Goal: Information Seeking & Learning: Learn about a topic

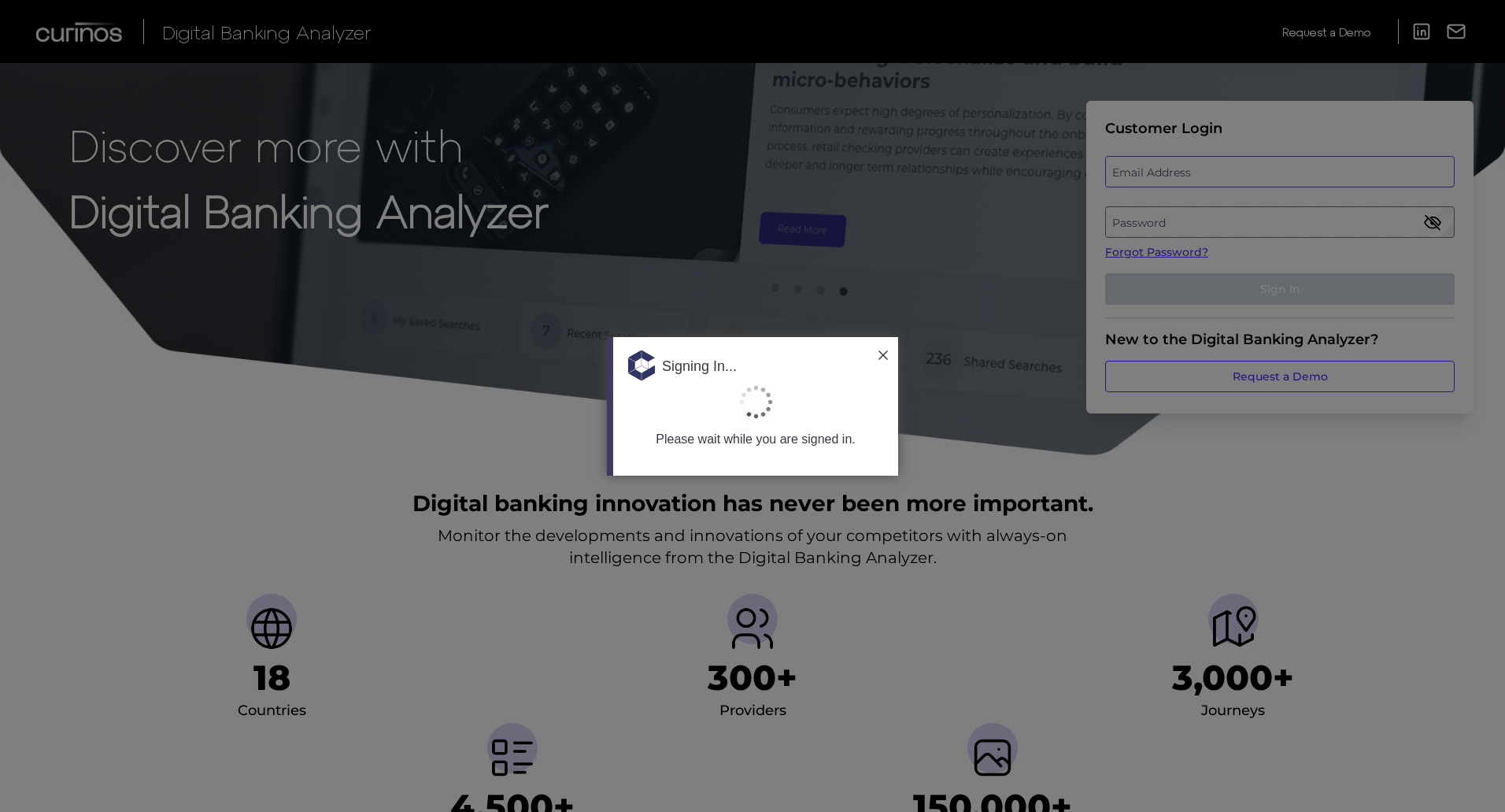
type input "[EMAIL_ADDRESS][PERSON_NAME][DOMAIN_NAME]"
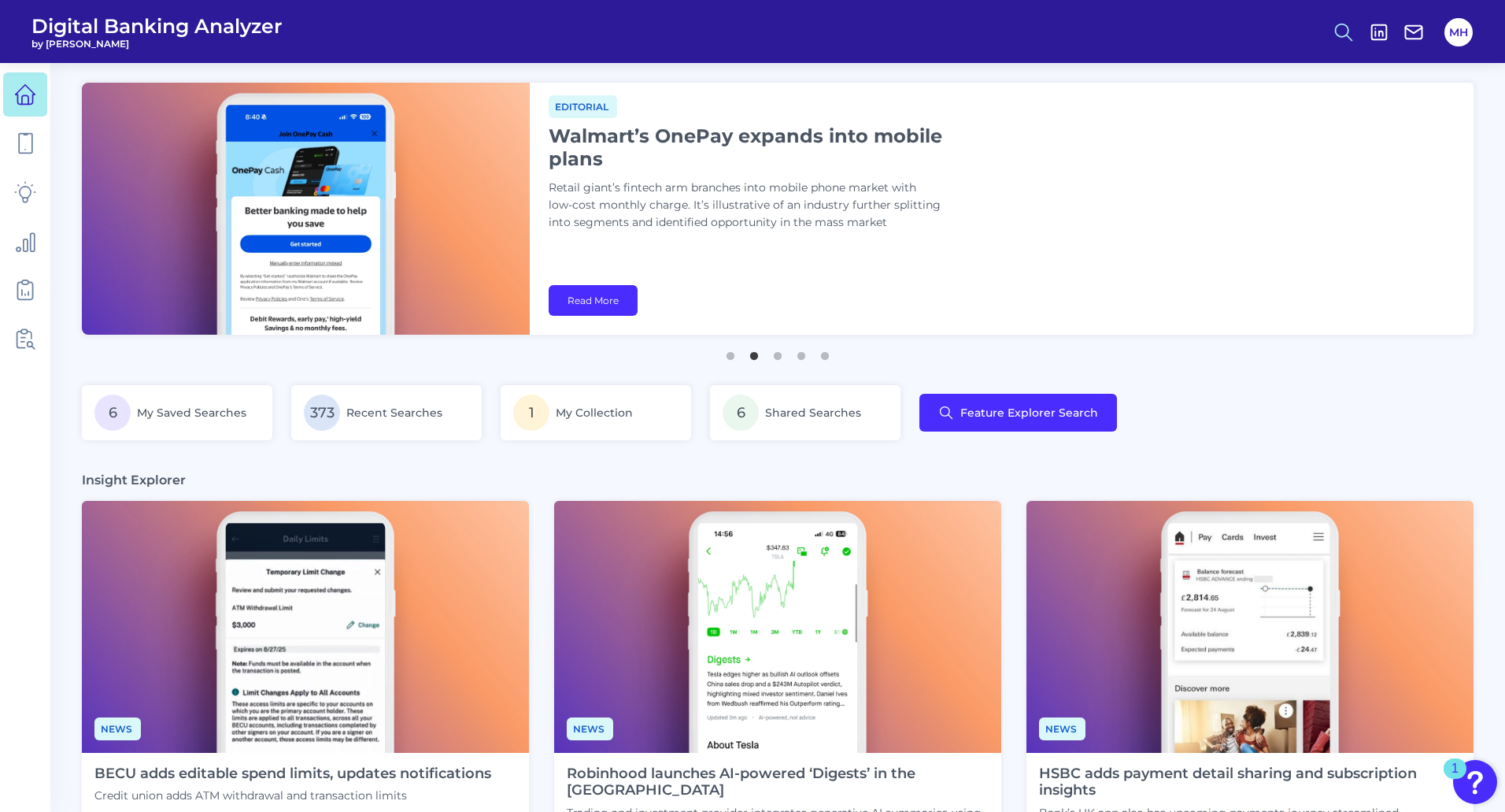
click at [1341, 33] on icon at bounding box center [1343, 32] width 22 height 22
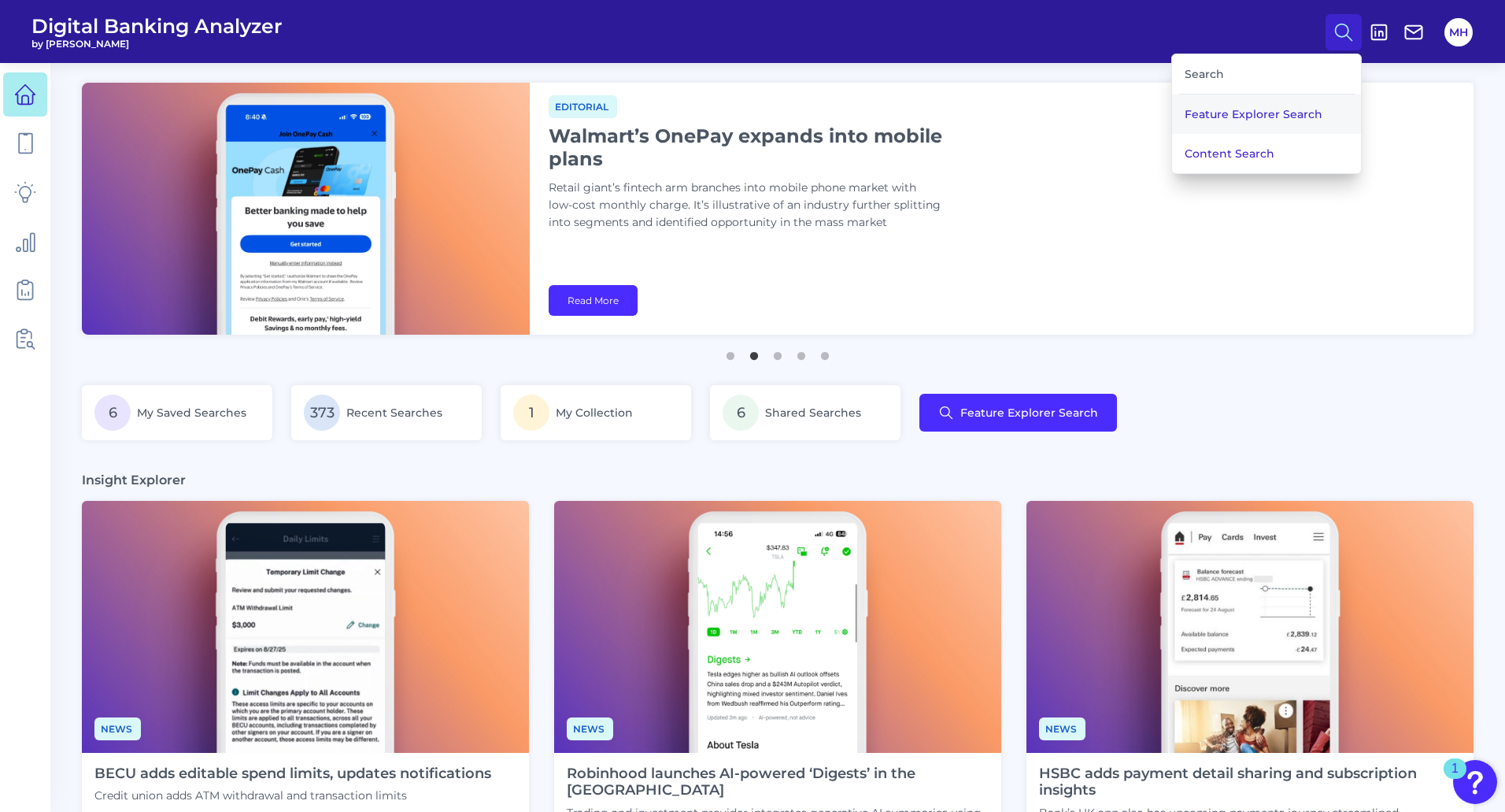
click at [1274, 111] on button "Feature Explorer Search" at bounding box center [1266, 114] width 189 height 40
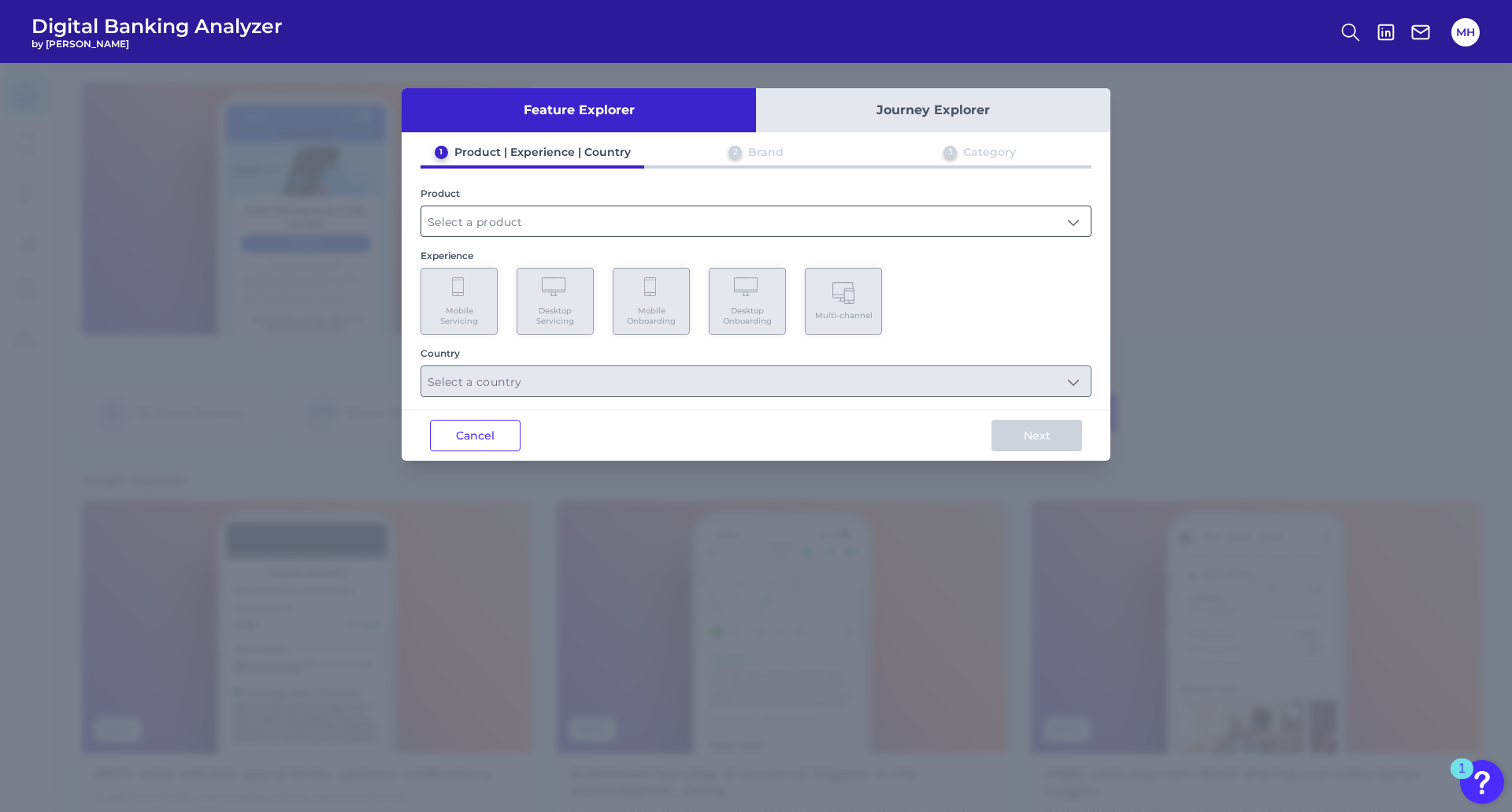
click at [498, 219] on input "text" at bounding box center [756, 221] width 670 height 30
click at [495, 264] on span "Checking / Current Account" at bounding box center [510, 259] width 154 height 14
type input "Checking / Current Account"
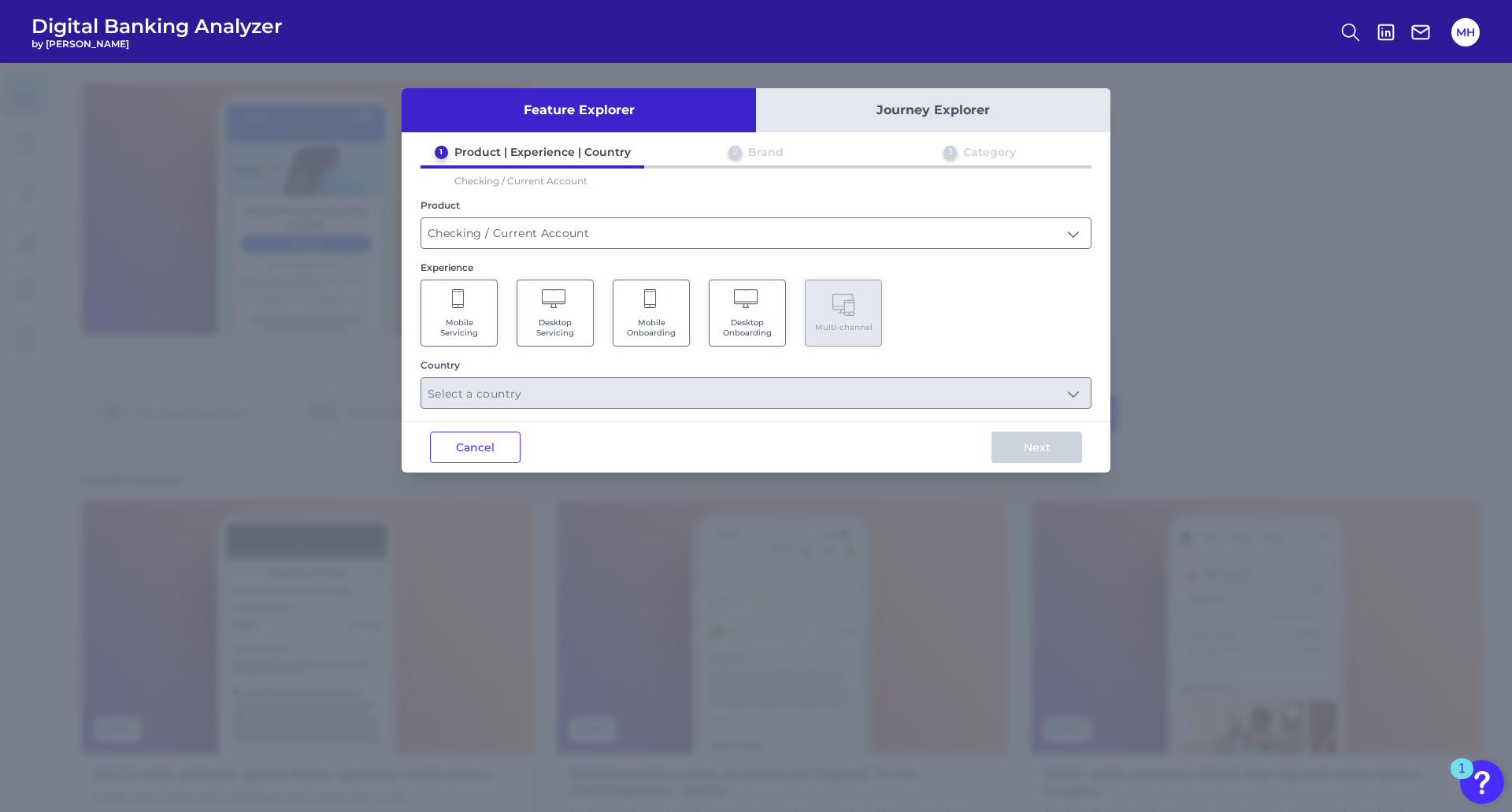
click at [471, 301] on Servicing "Mobile Servicing" at bounding box center [459, 313] width 77 height 67
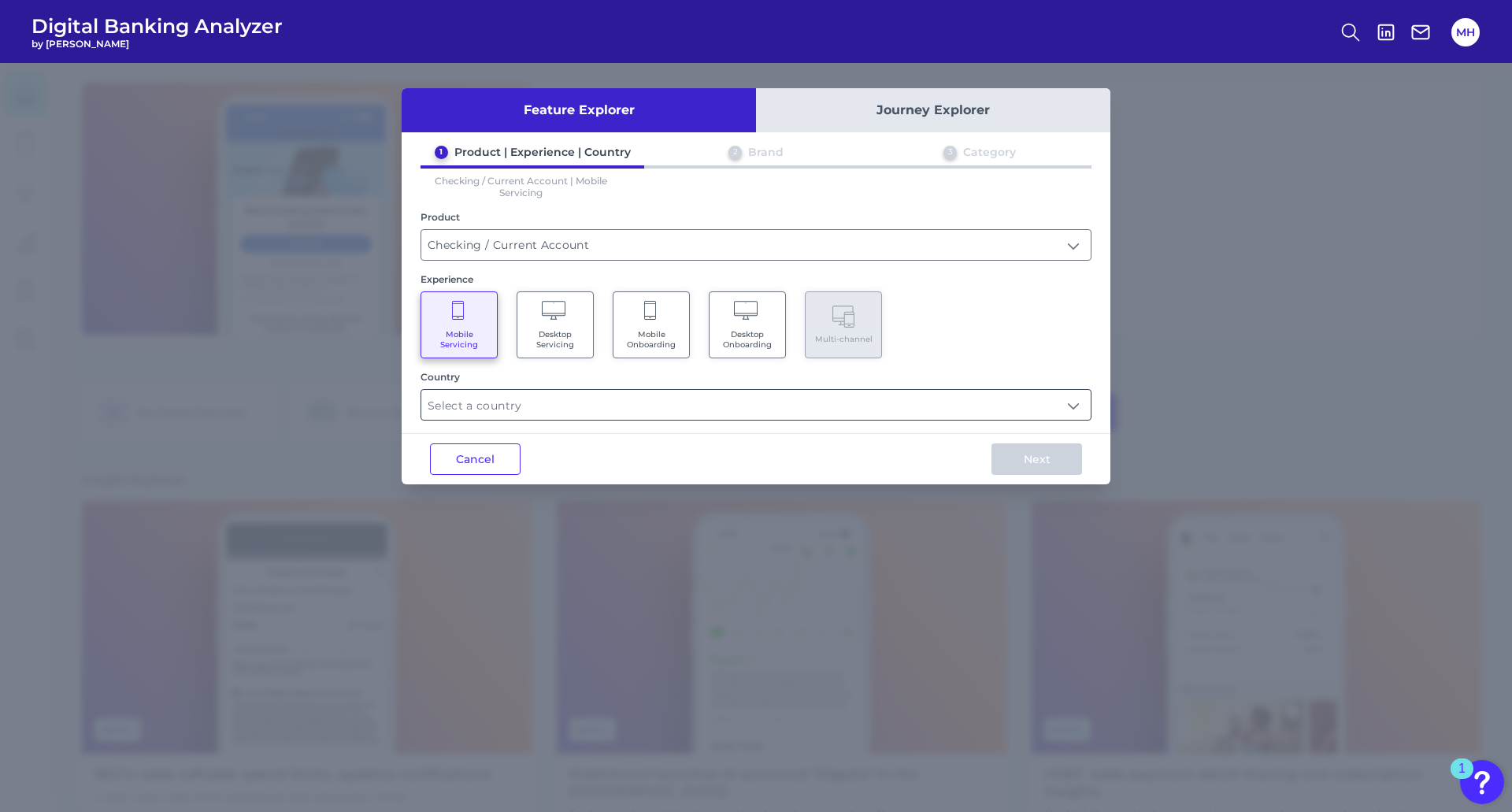
click at [471, 398] on input "text" at bounding box center [756, 405] width 670 height 30
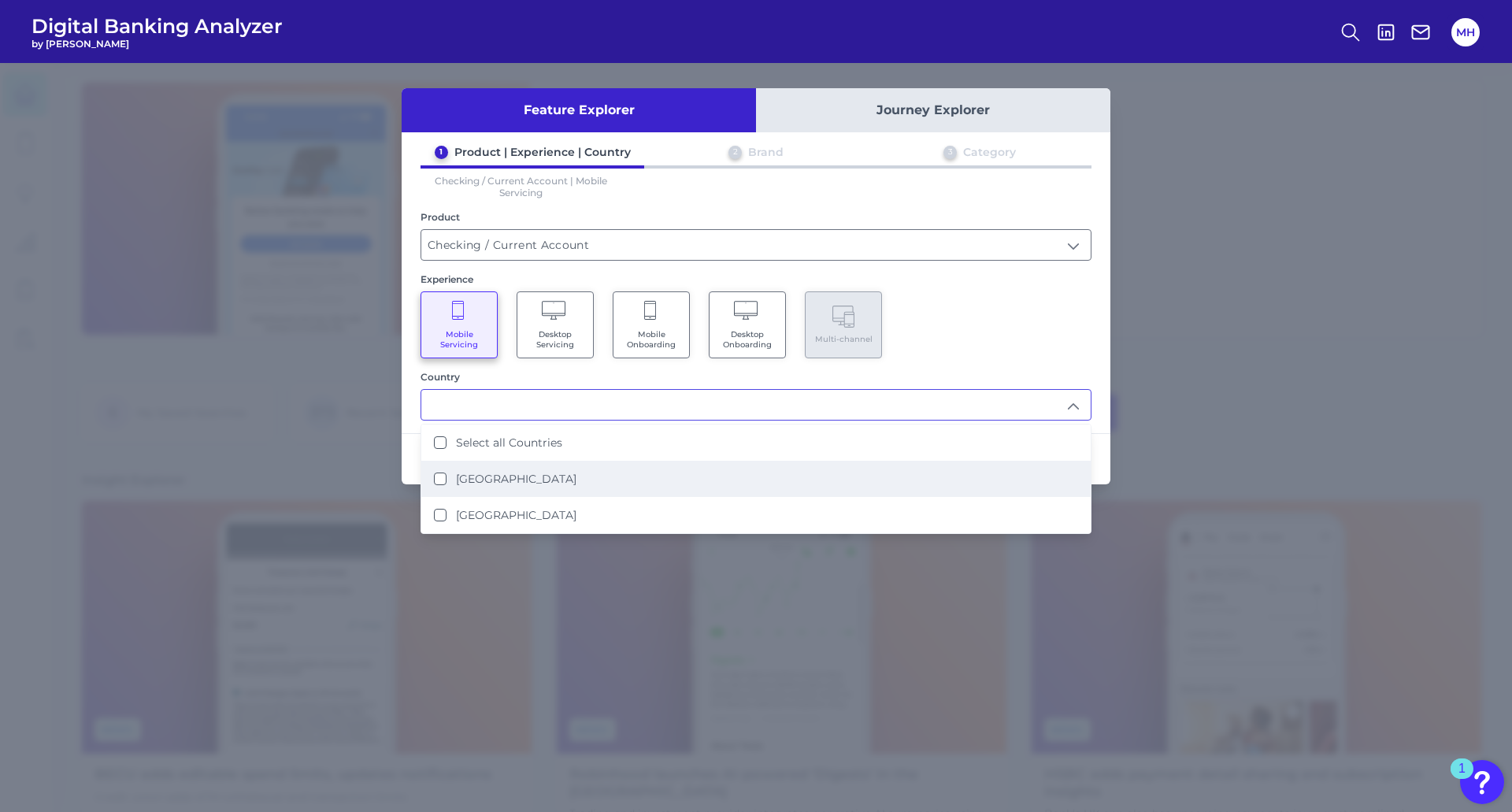
click at [442, 478] on States "[GEOGRAPHIC_DATA]" at bounding box center [439, 478] width 12 height 12
type input "[GEOGRAPHIC_DATA]"
click at [963, 317] on div "Mobile Servicing Desktop Servicing Mobile Onboarding Desktop Onboarding Multi-c…" at bounding box center [756, 324] width 671 height 67
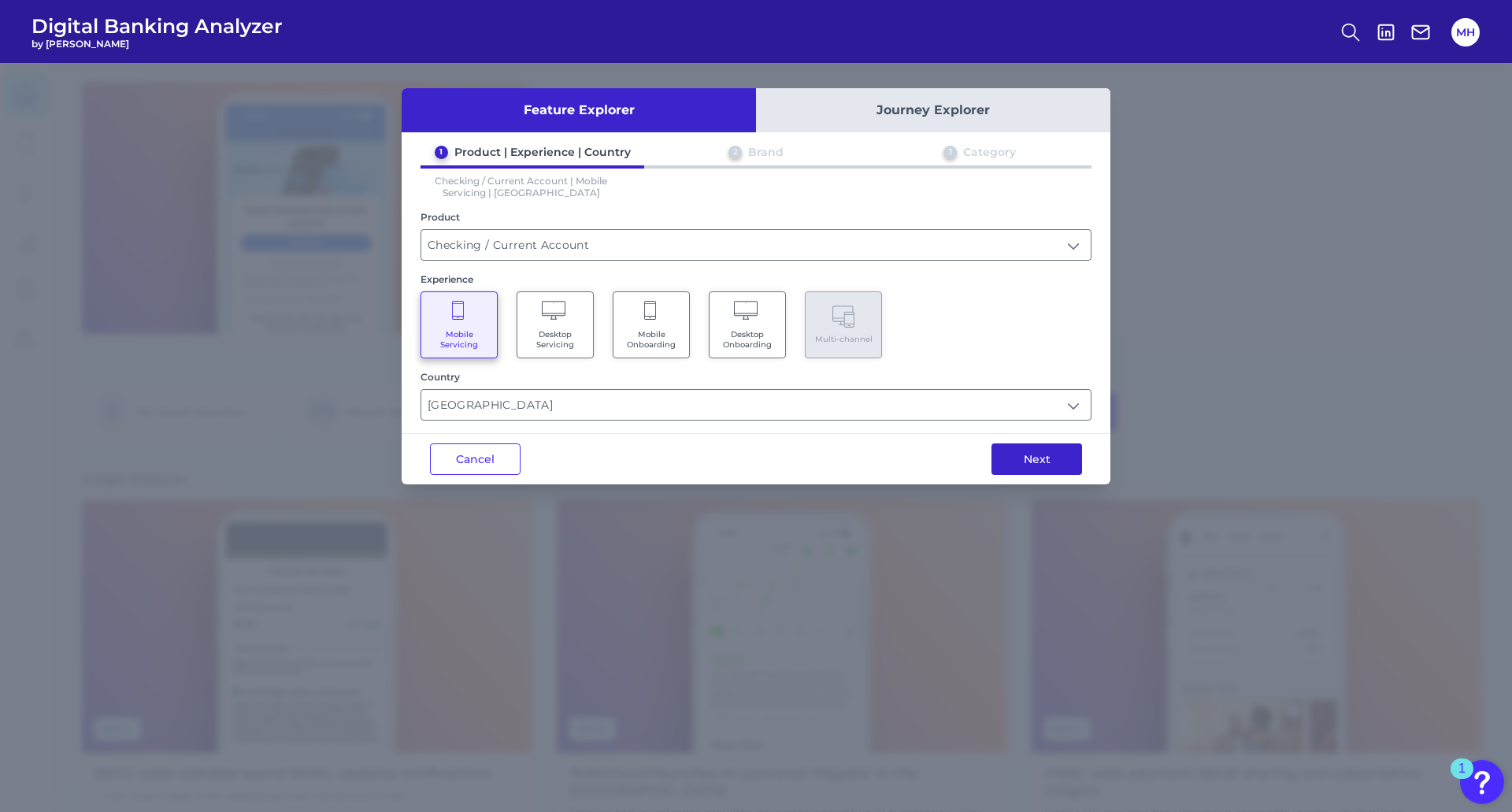
click at [1058, 460] on button "Next" at bounding box center [1037, 458] width 91 height 31
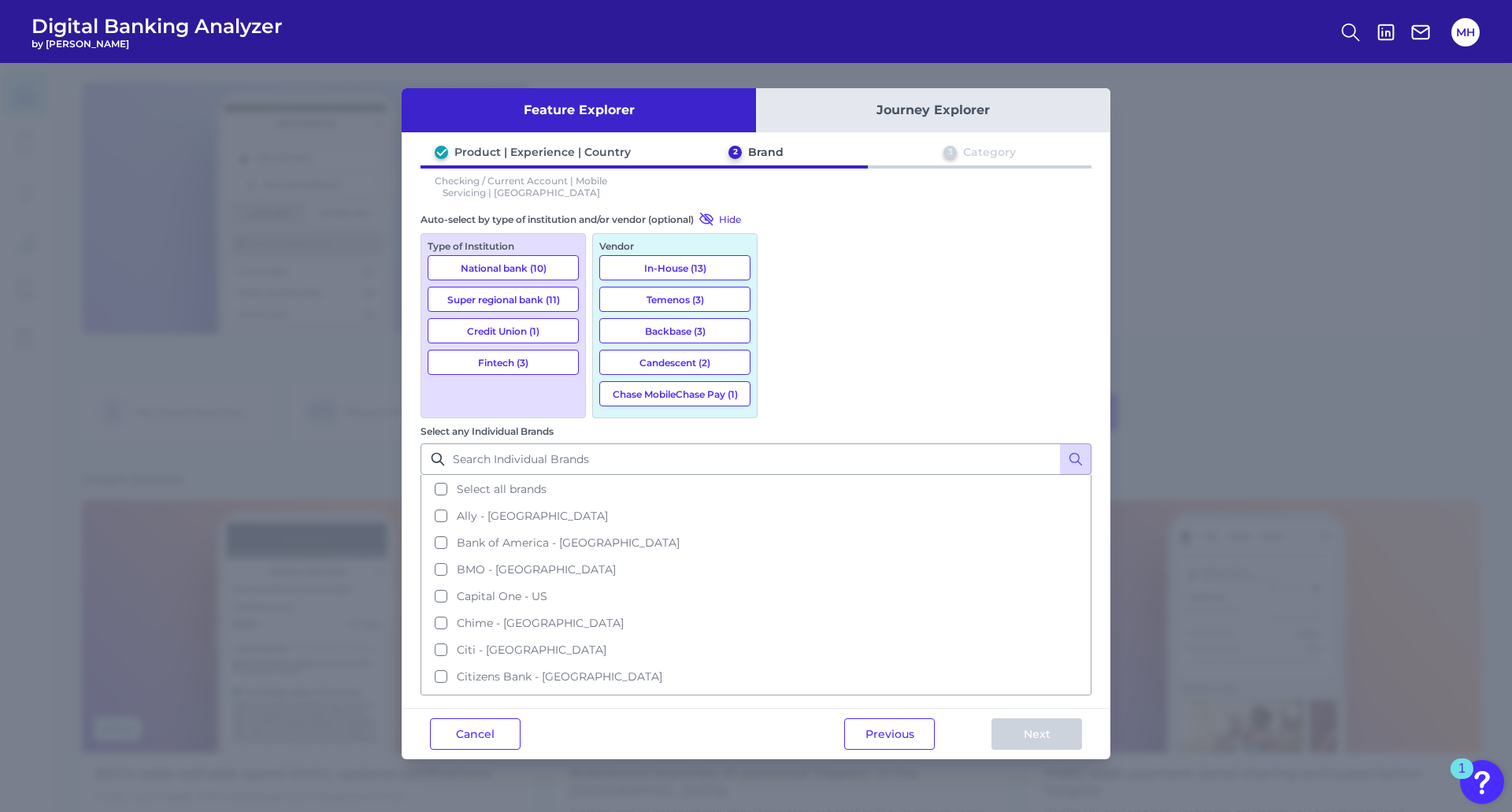
click at [780, 476] on button "Select all brands" at bounding box center [756, 489] width 668 height 26
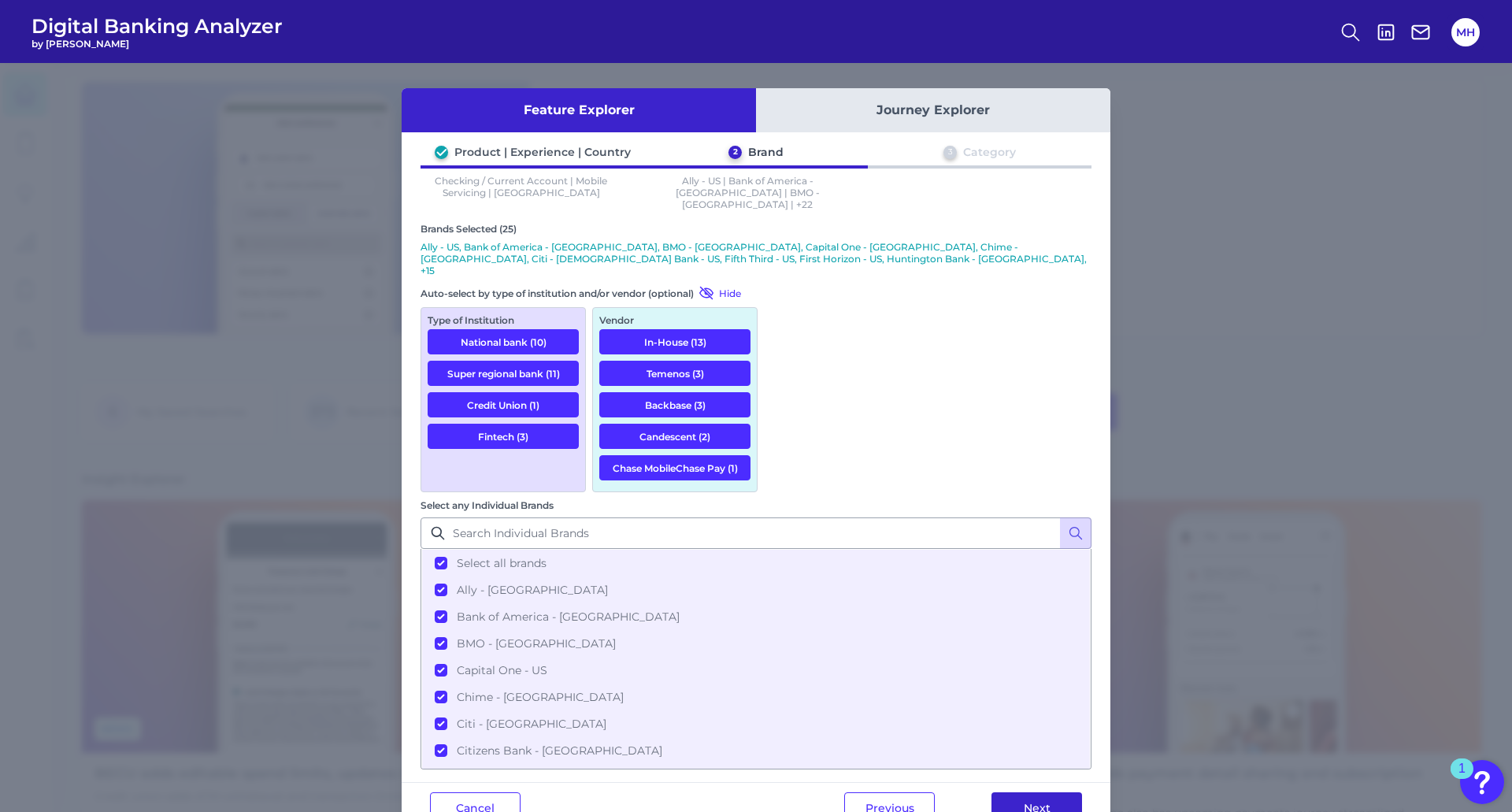
click at [1020, 792] on button "Next" at bounding box center [1037, 807] width 91 height 31
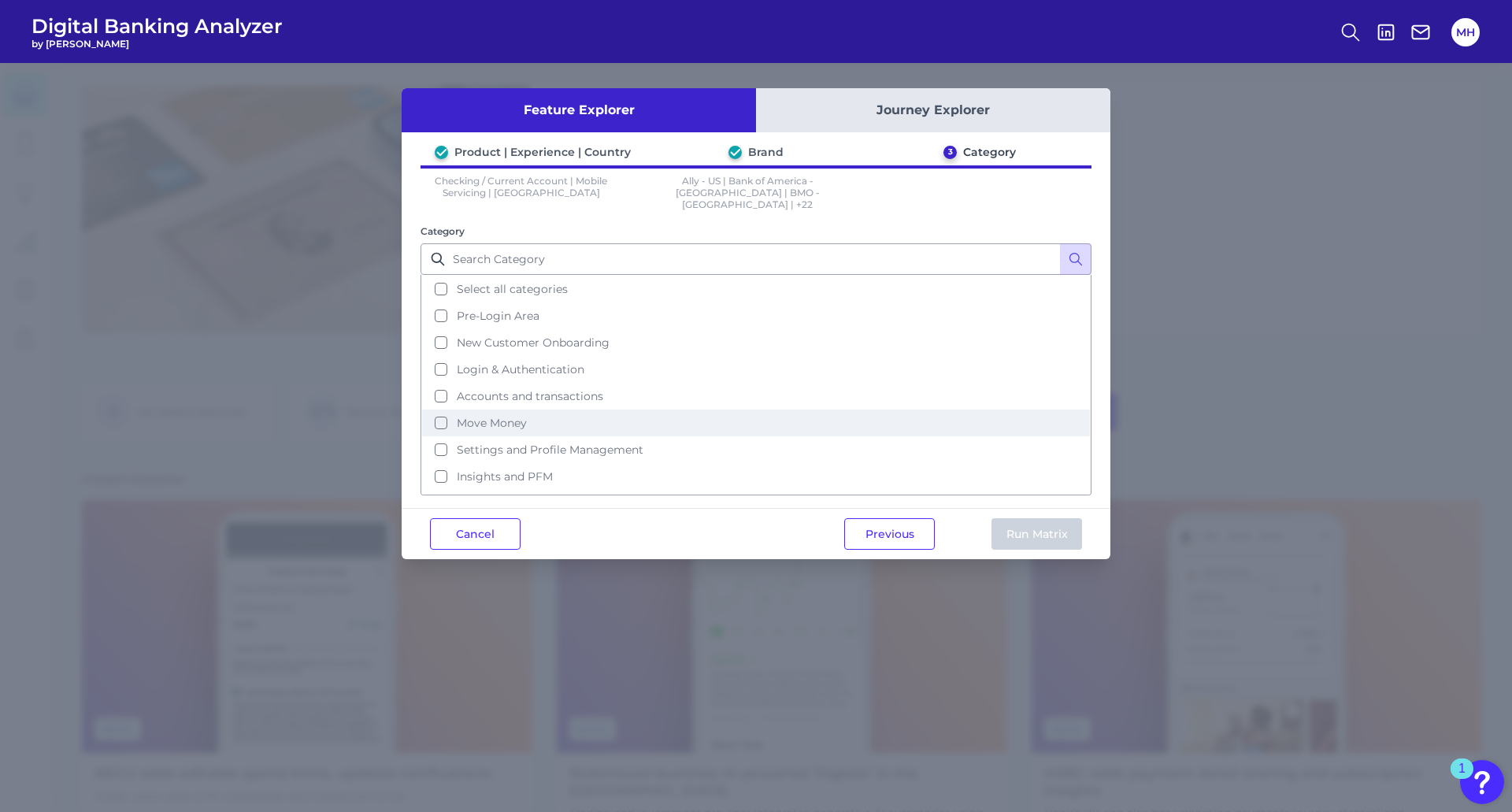
click at [438, 411] on button "Move Money" at bounding box center [756, 423] width 668 height 26
click at [1041, 518] on button "Run Matrix" at bounding box center [1037, 533] width 91 height 31
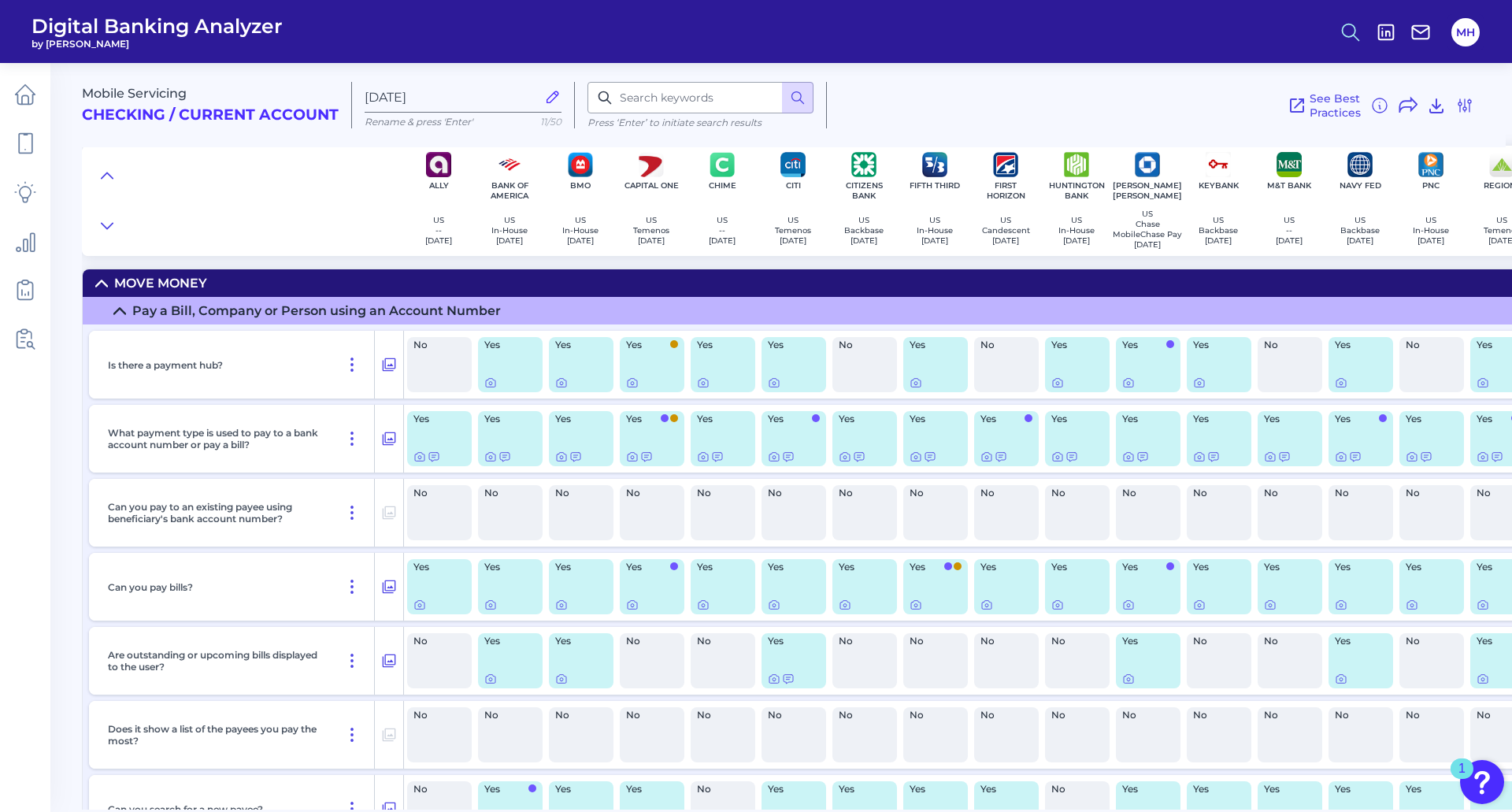
click at [1353, 30] on icon at bounding box center [1350, 32] width 22 height 22
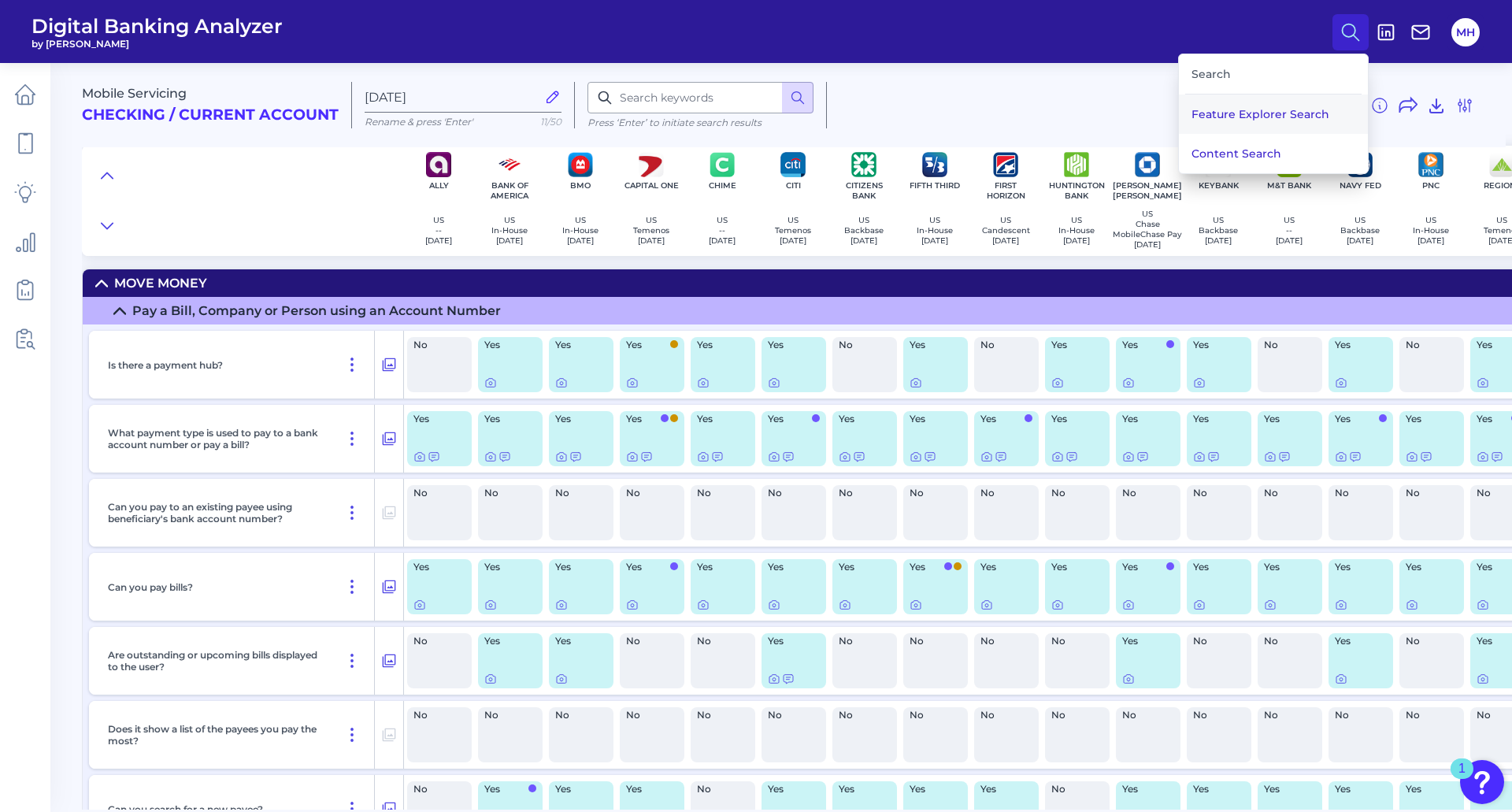
click at [1243, 115] on button "Feature Explorer Search" at bounding box center [1273, 114] width 189 height 40
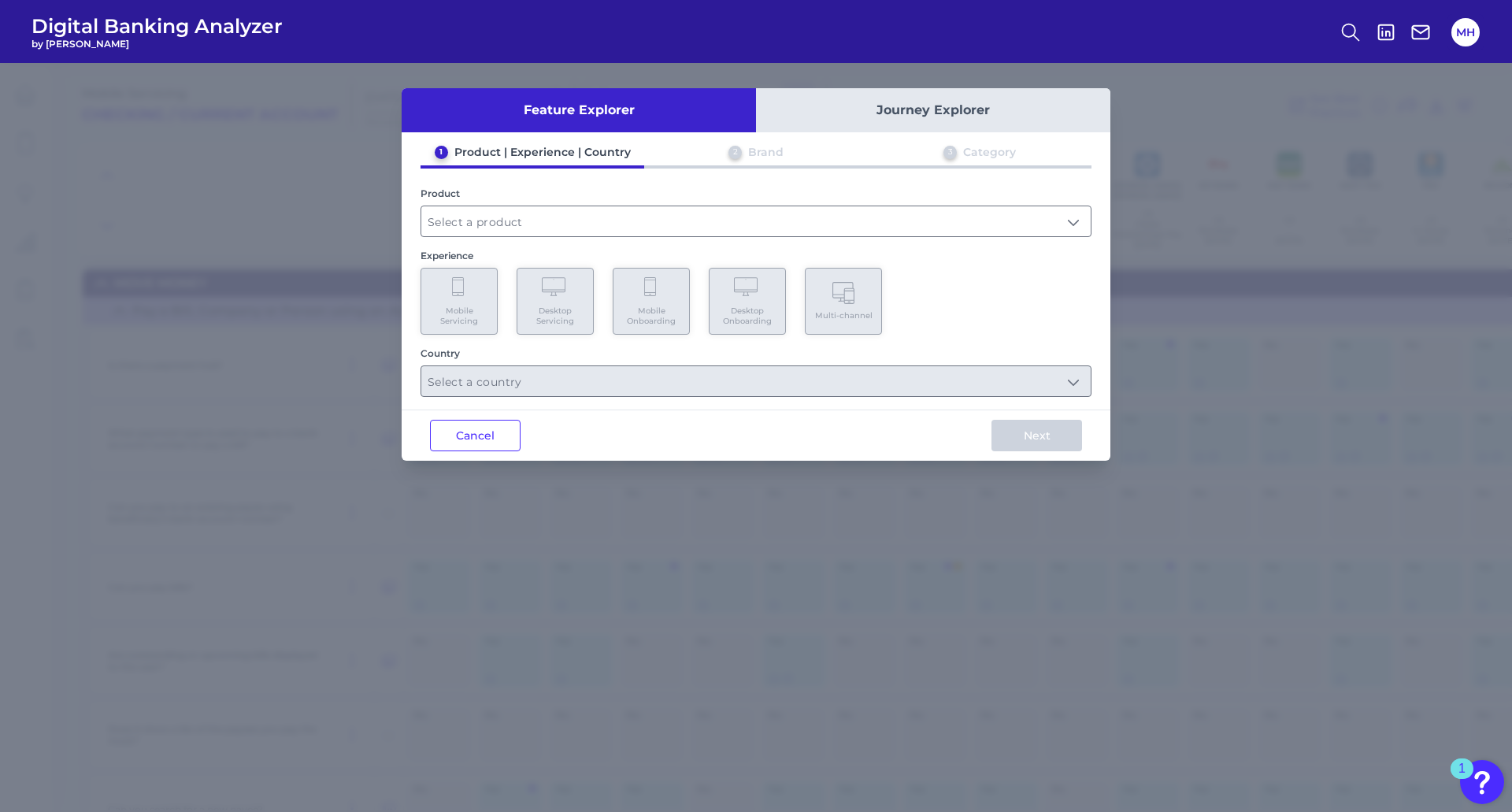
click at [493, 434] on button "Cancel" at bounding box center [475, 434] width 91 height 31
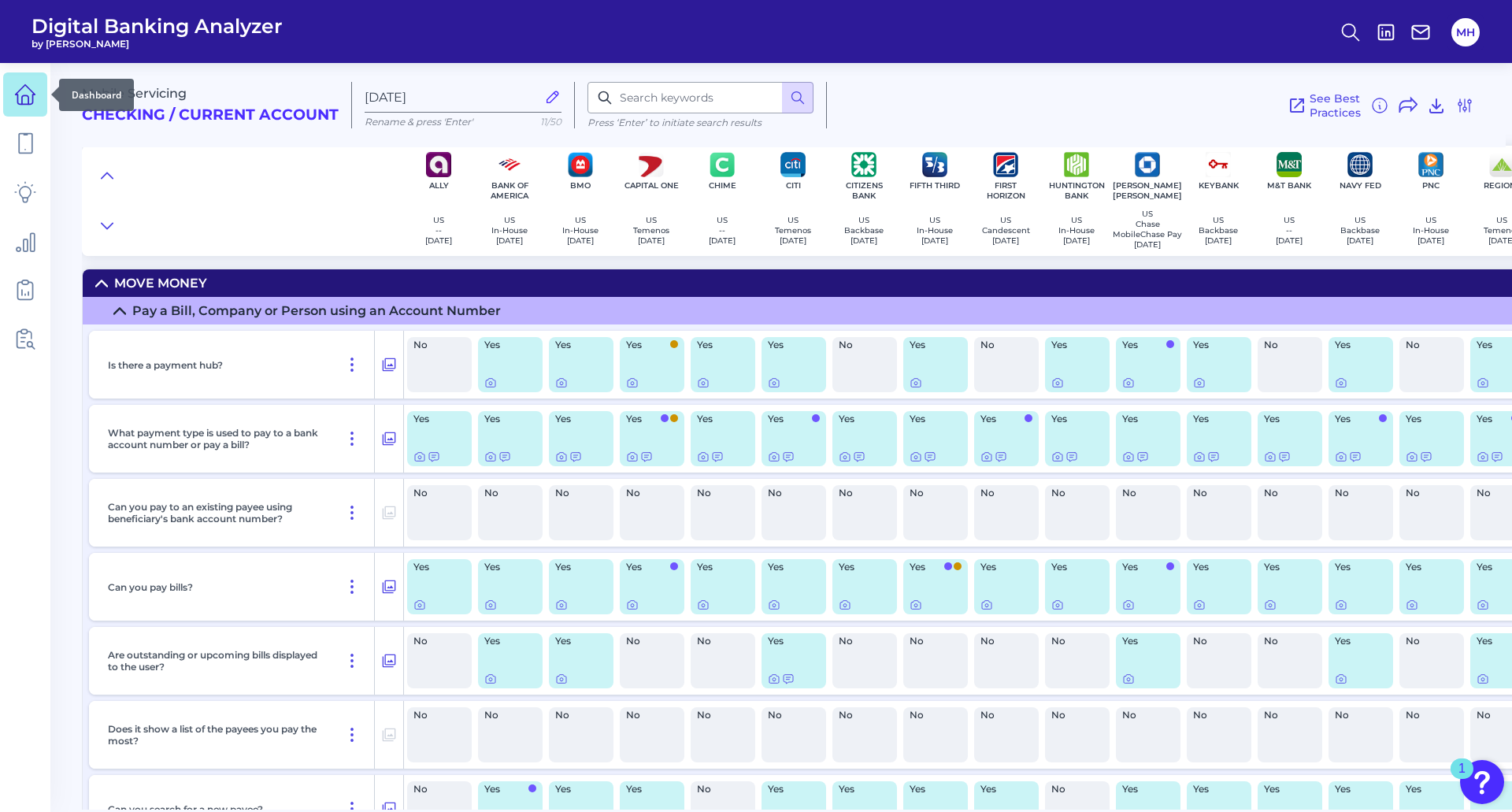
click at [24, 94] on icon at bounding box center [25, 93] width 22 height 22
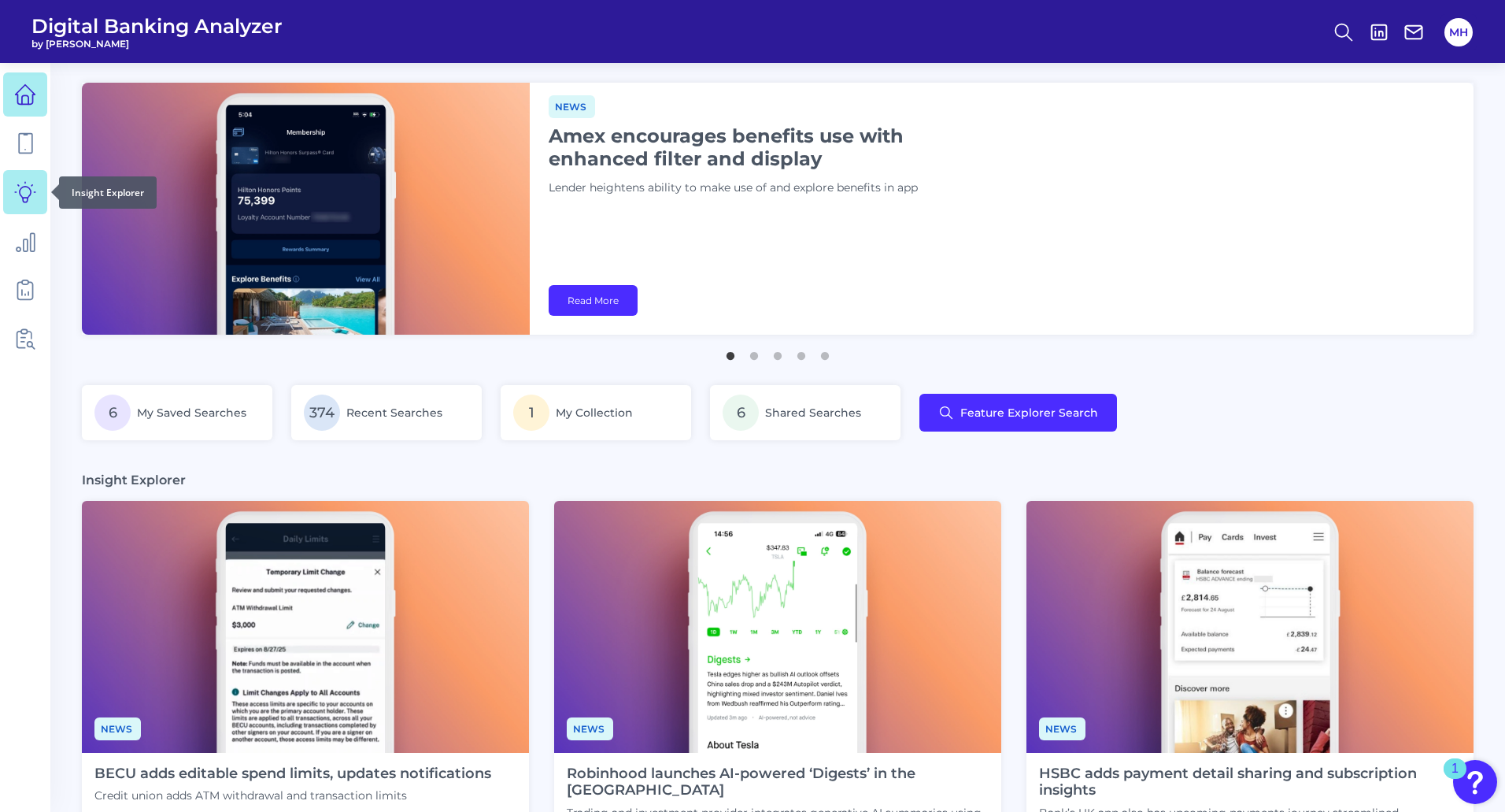
click at [25, 188] on icon at bounding box center [25, 192] width 22 height 22
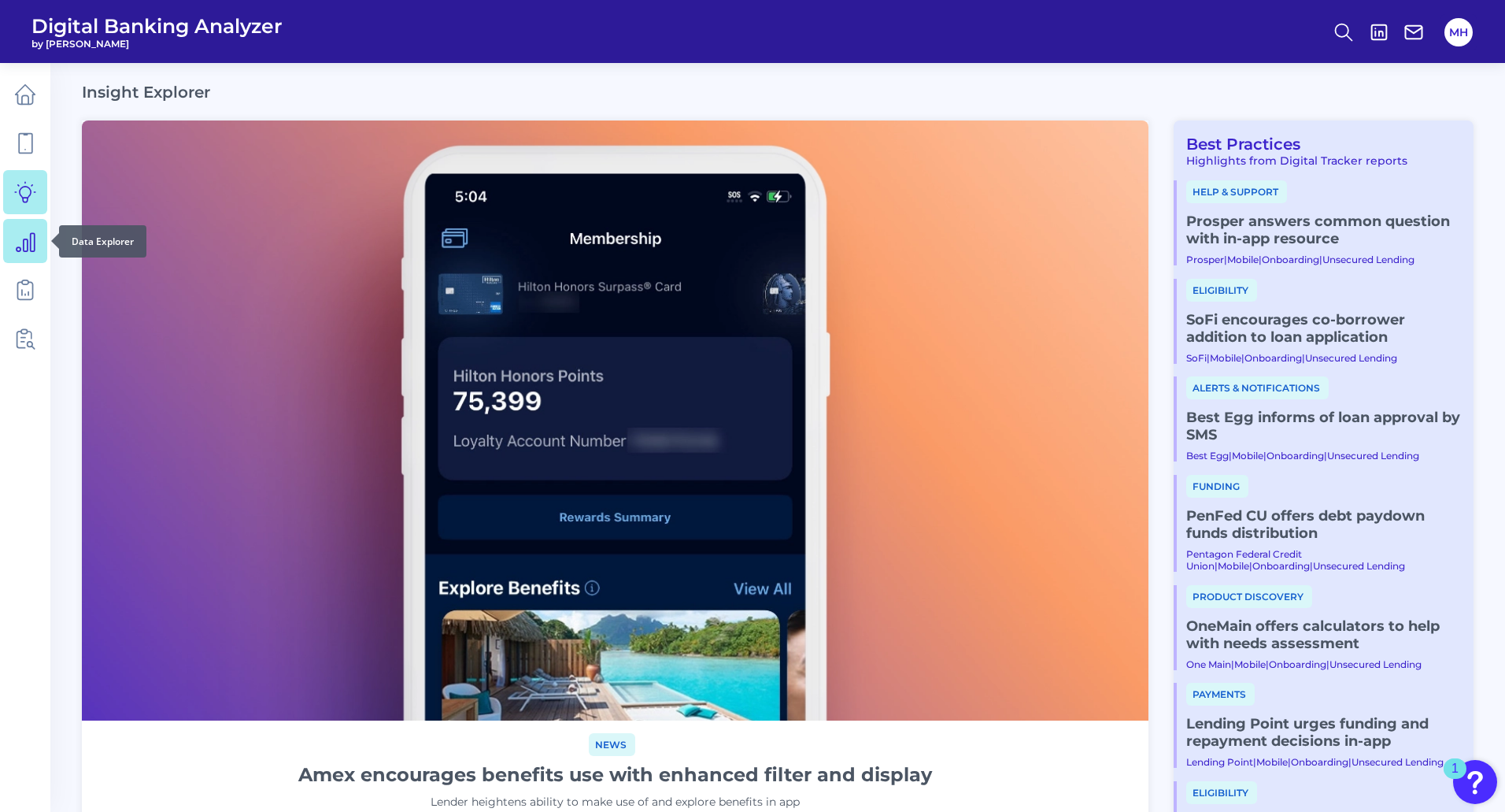
click at [31, 243] on icon at bounding box center [25, 242] width 18 height 18
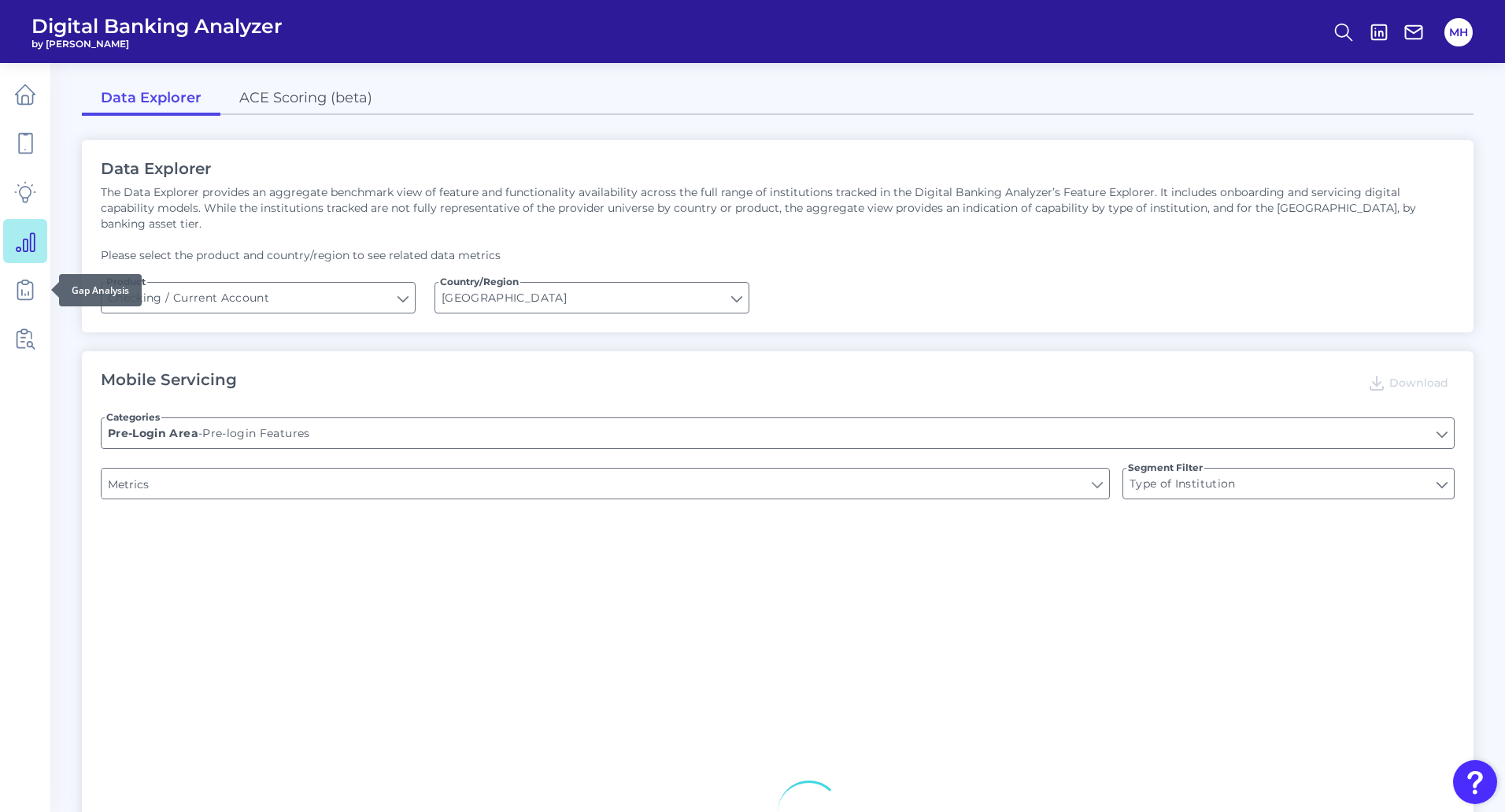
type input "Upon opening the app are users immediately prompted to use Touch/Face ID to log…"
type input "Can you register for online banking?"
type input "END-TO-END JOURNEY: Can you apply for the PRODUCT as a new to brand customer on…"
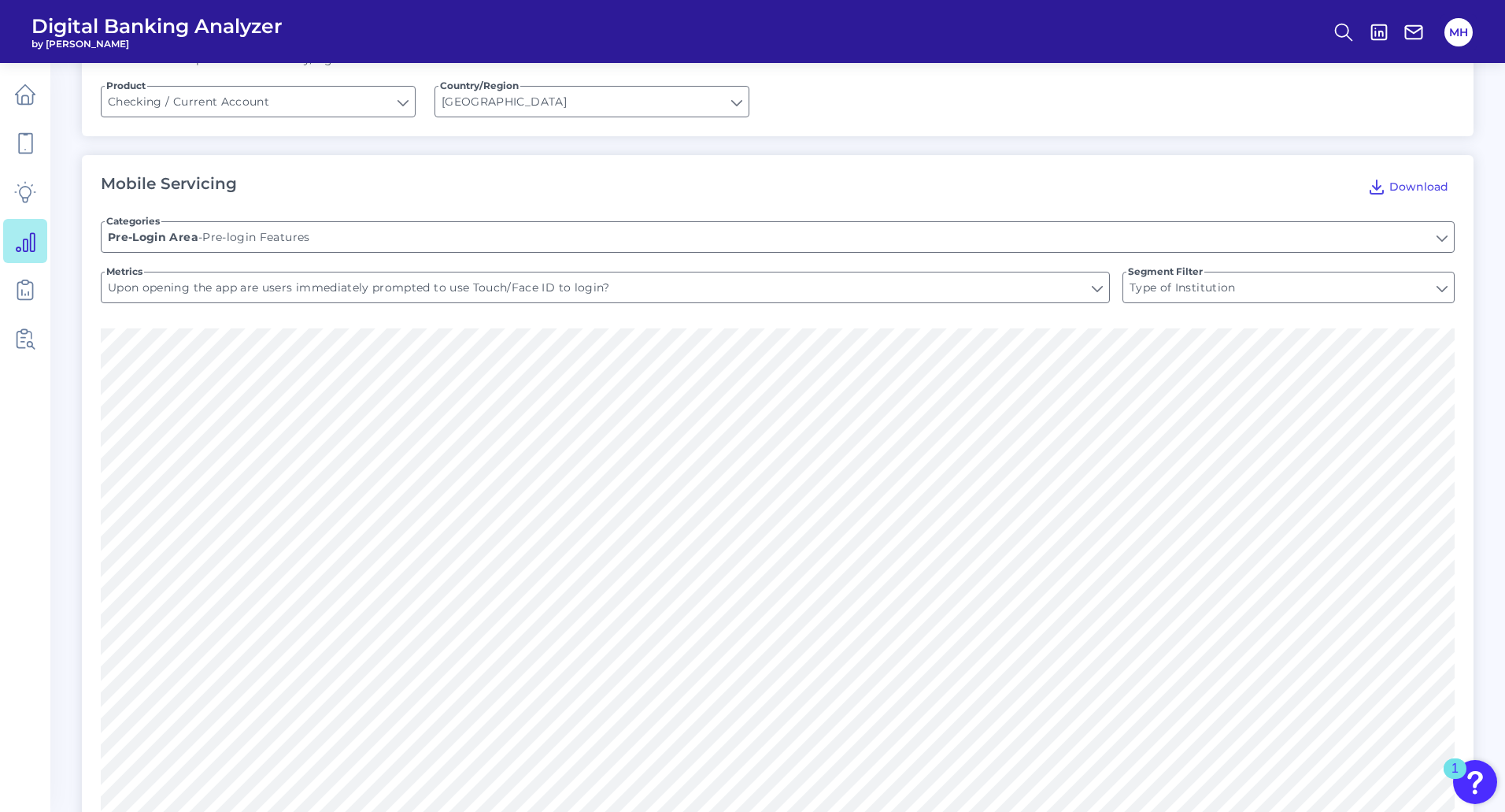
scroll to position [191, 0]
click at [1442, 228] on input "Pre-login Features" at bounding box center [778, 243] width 1352 height 30
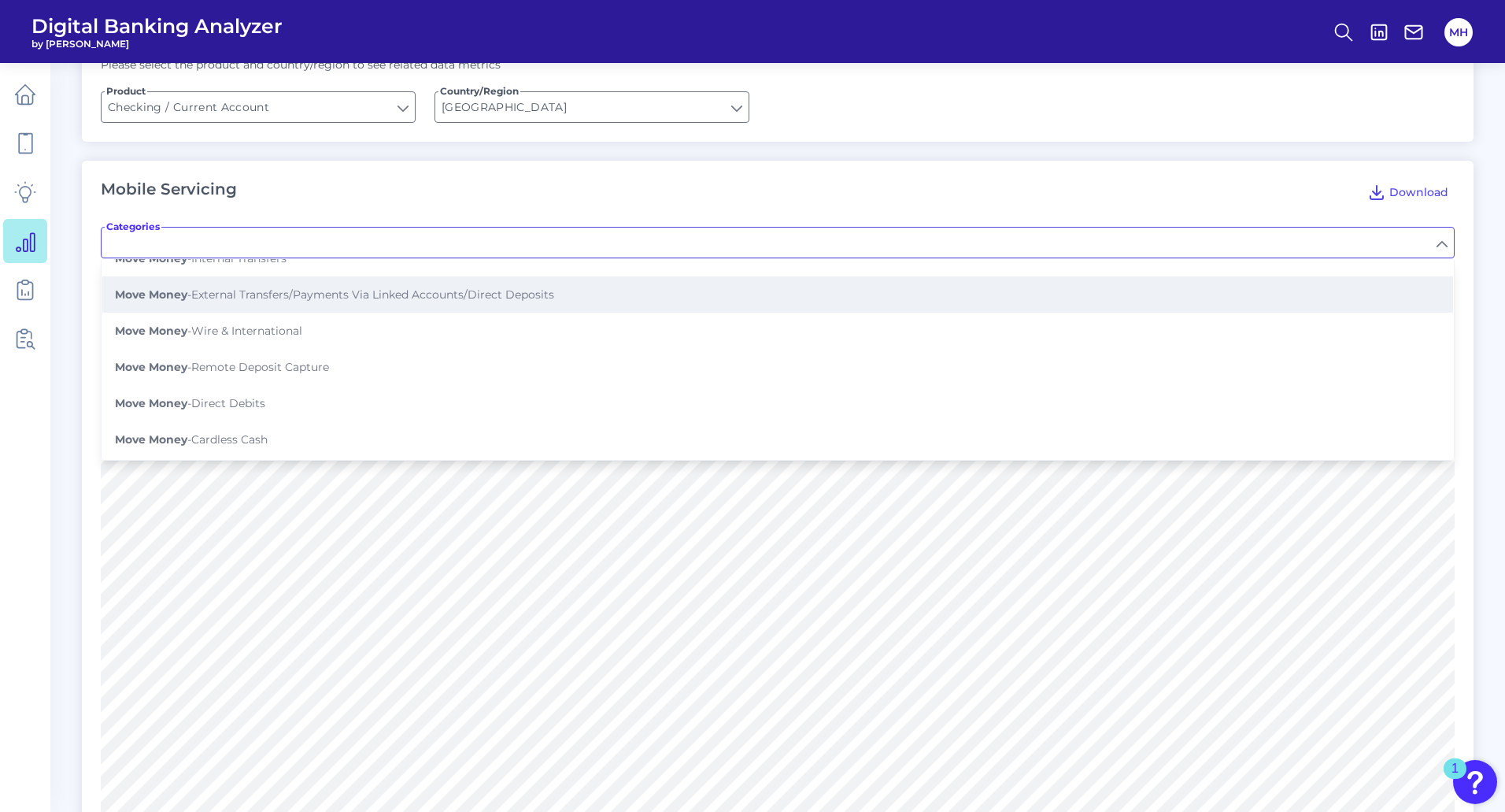
scroll to position [525, 0]
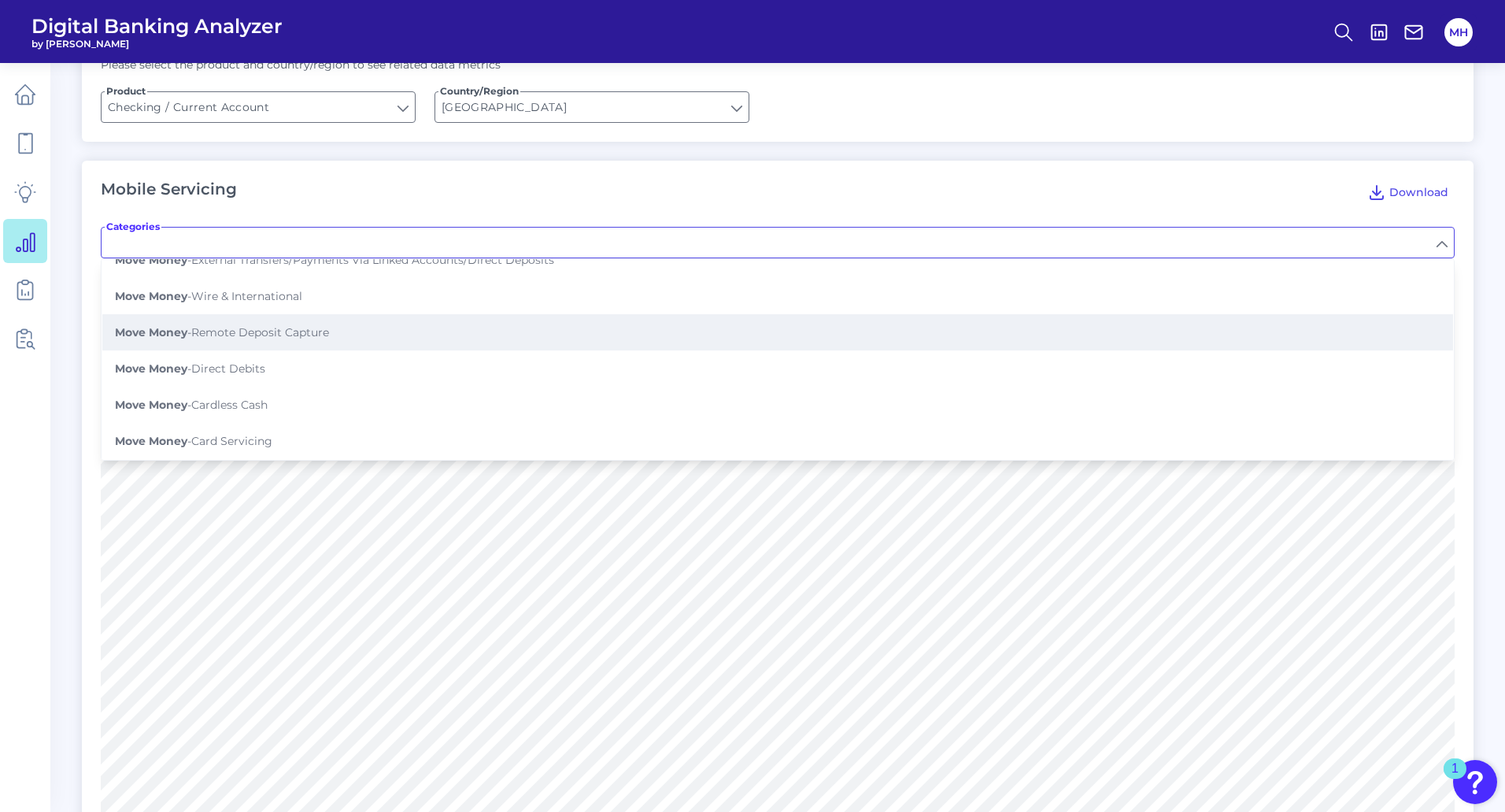
click at [249, 325] on span "Move Money - Remote Deposit Capture" at bounding box center [222, 331] width 214 height 14
type input "Remote Deposit Capture"
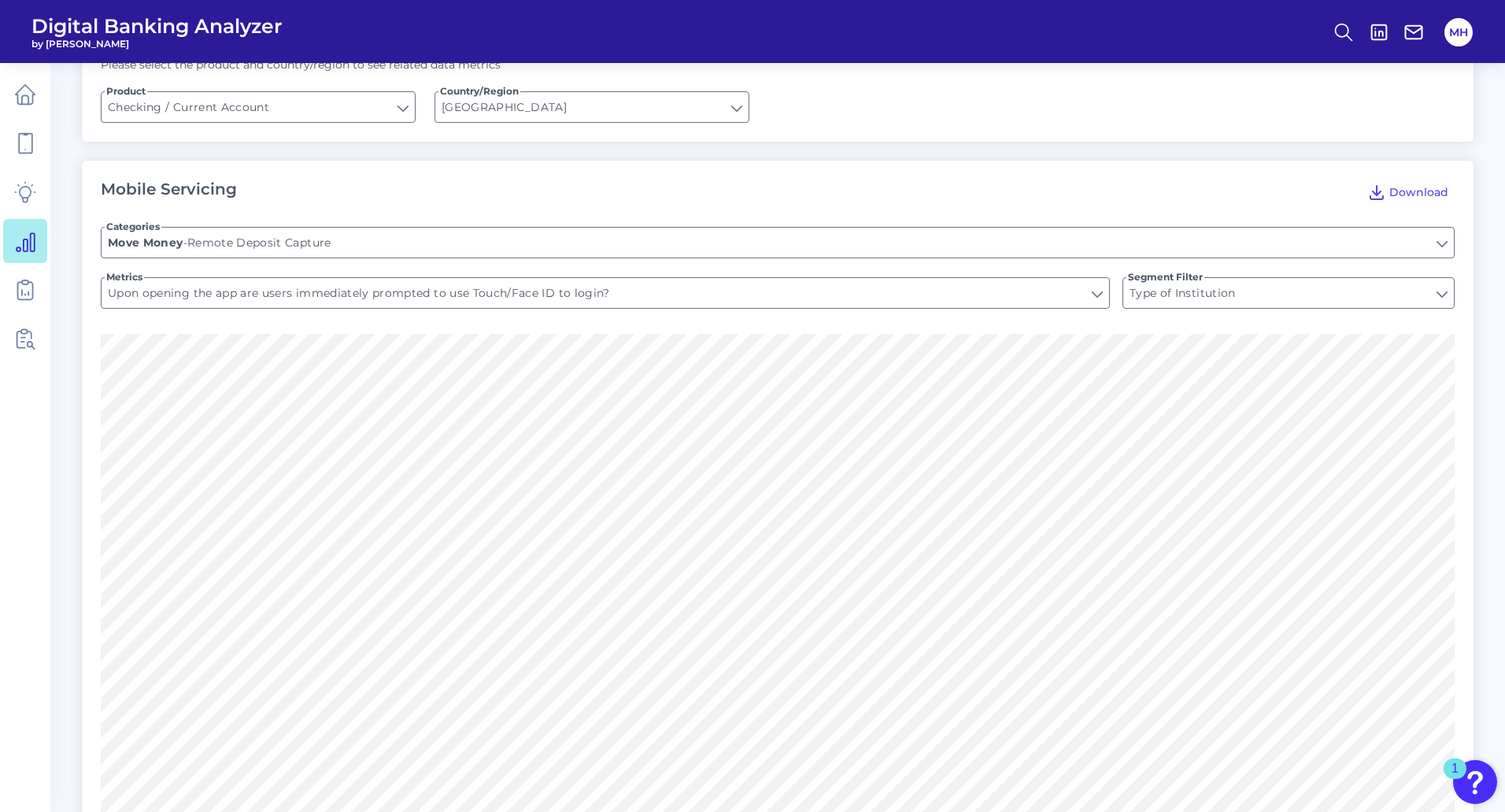
type input "Can you deposit your cheque?"
click at [1444, 282] on input "Type of Institution" at bounding box center [1289, 293] width 330 height 30
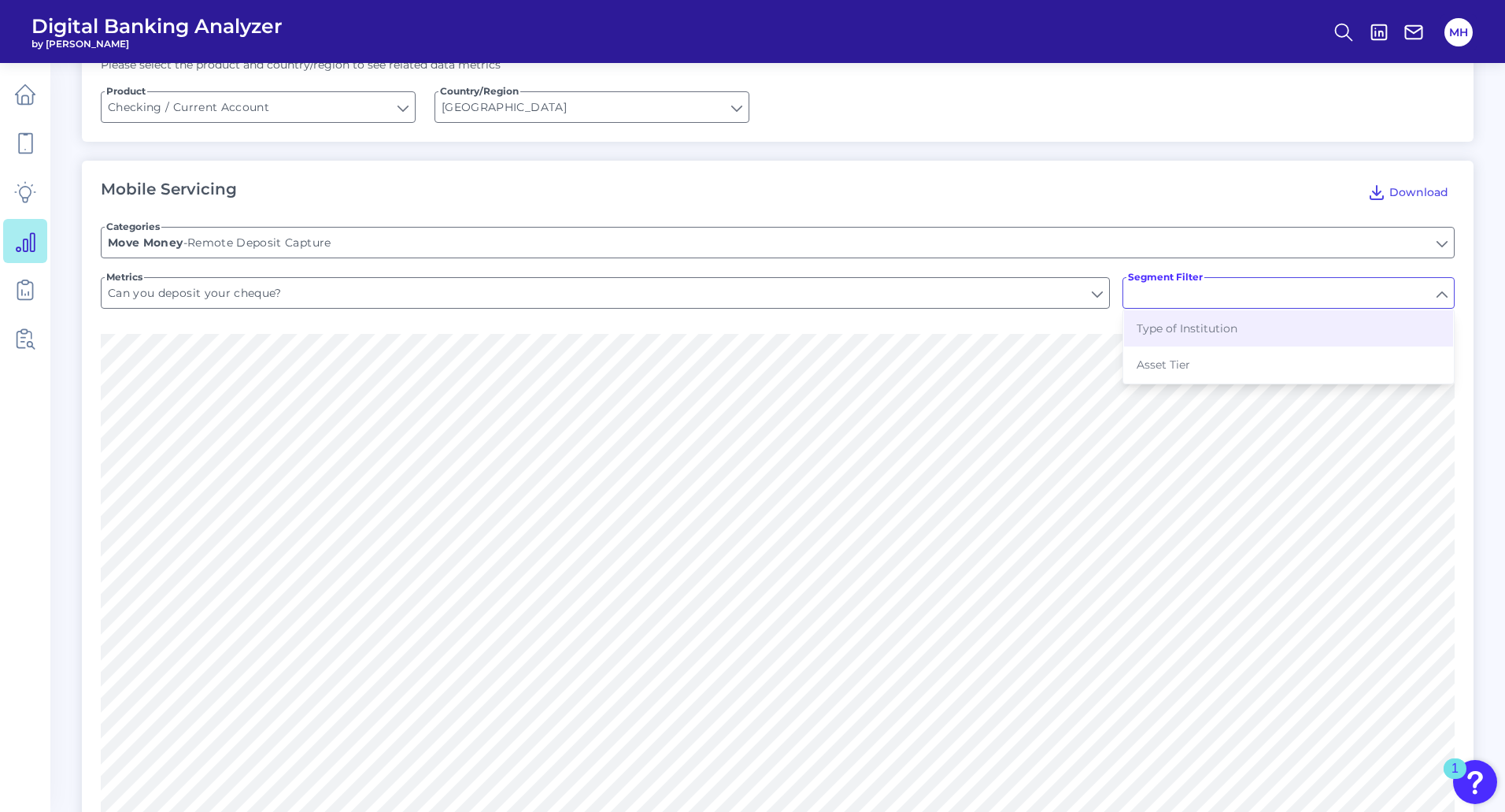
type input "Type of Institution"
click at [1439, 281] on input "Type of Institution" at bounding box center [1289, 293] width 330 height 30
click at [1211, 357] on button "Asset Tier" at bounding box center [1289, 364] width 329 height 36
type input "Asset Tier"
click at [1436, 280] on input "Asset Tier" at bounding box center [1289, 293] width 330 height 30
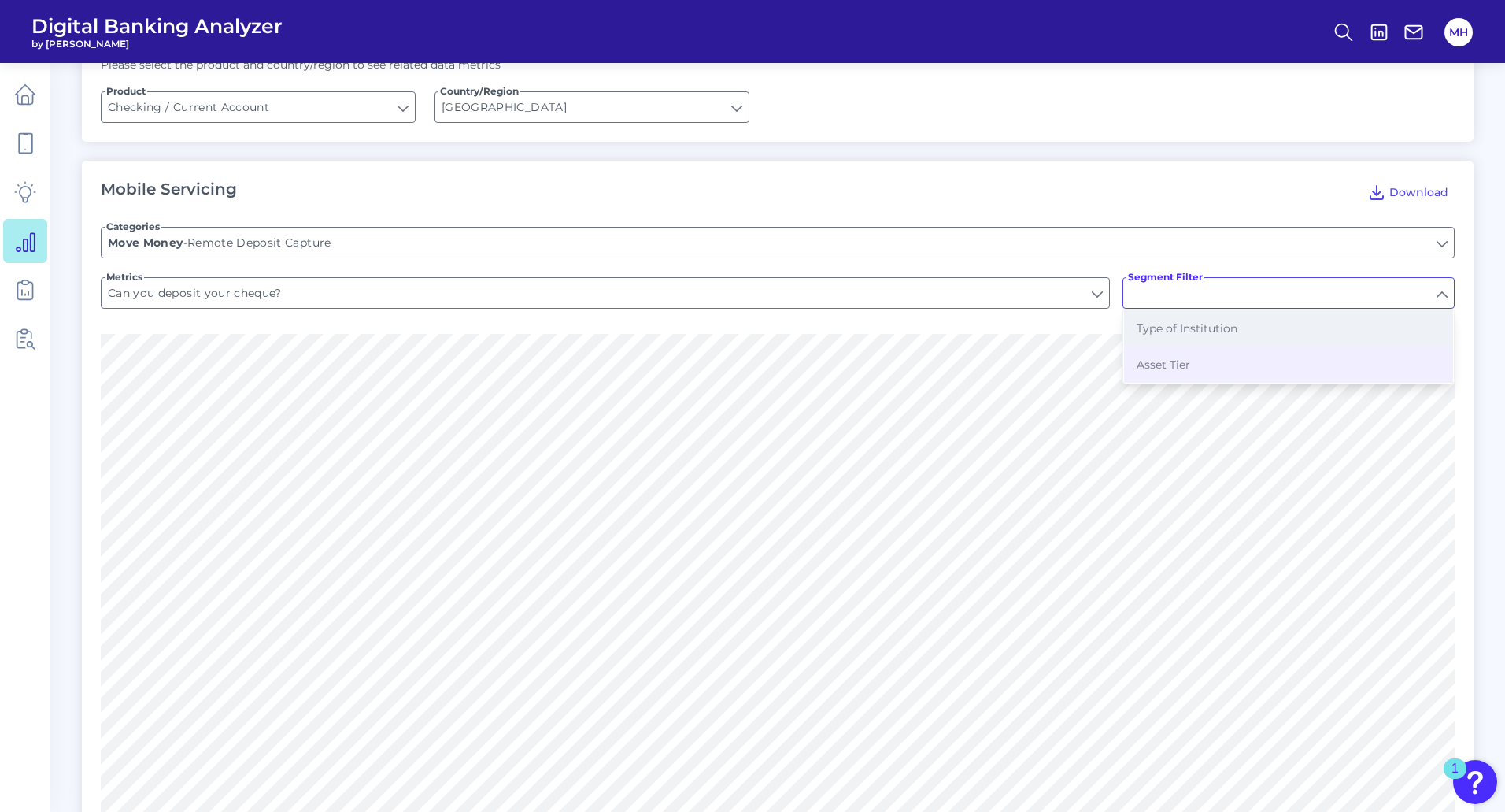
click at [1176, 322] on button "Type of Institution" at bounding box center [1289, 328] width 329 height 36
type input "Type of Institution"
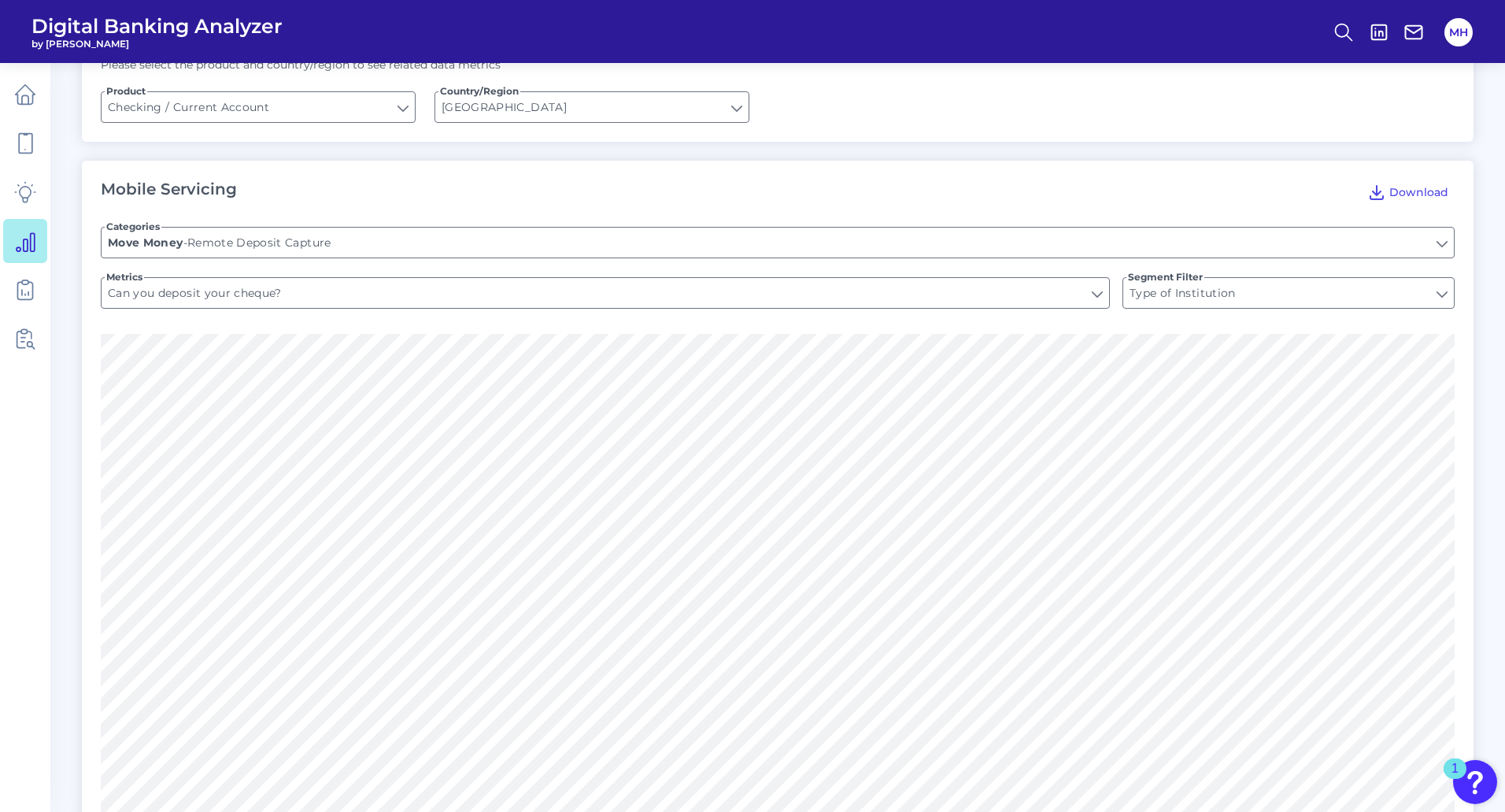
scroll to position [321, 0]
